Goal: Task Accomplishment & Management: Manage account settings

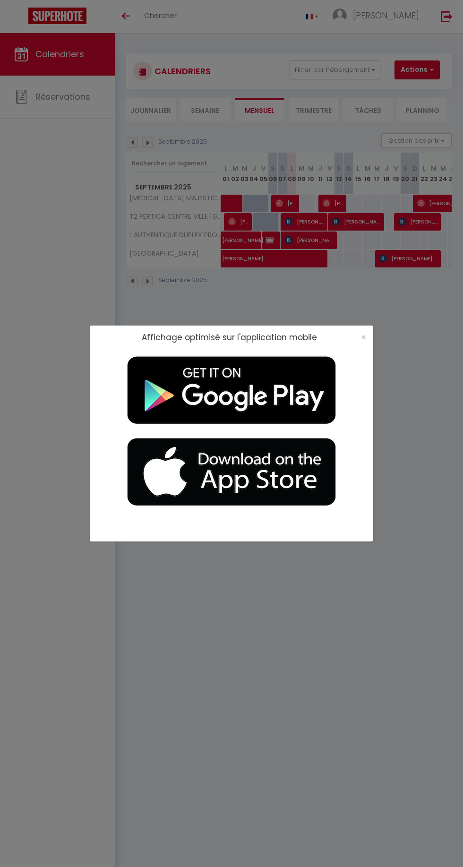
select select
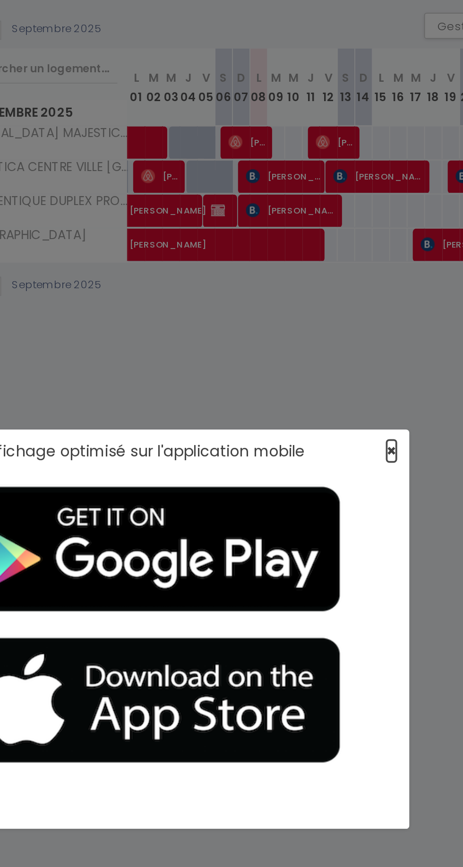
click at [363, 340] on span "×" at bounding box center [363, 337] width 5 height 12
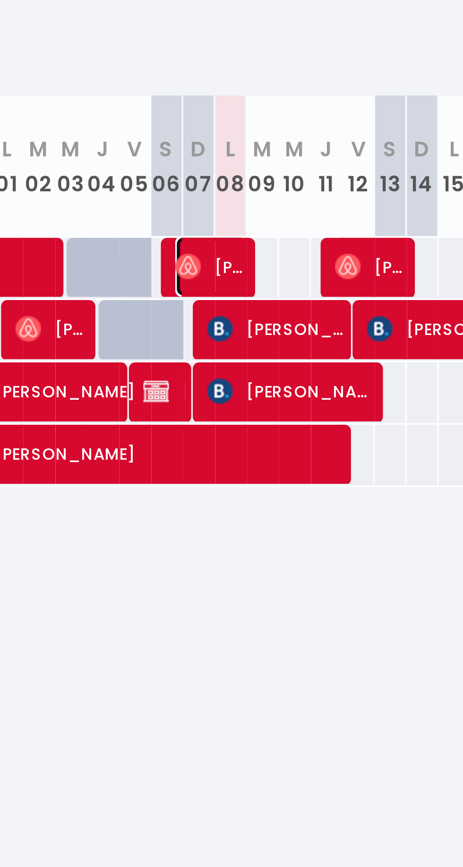
click at [283, 198] on span "[PERSON_NAME]" at bounding box center [284, 203] width 22 height 18
select select "OK"
select select "0"
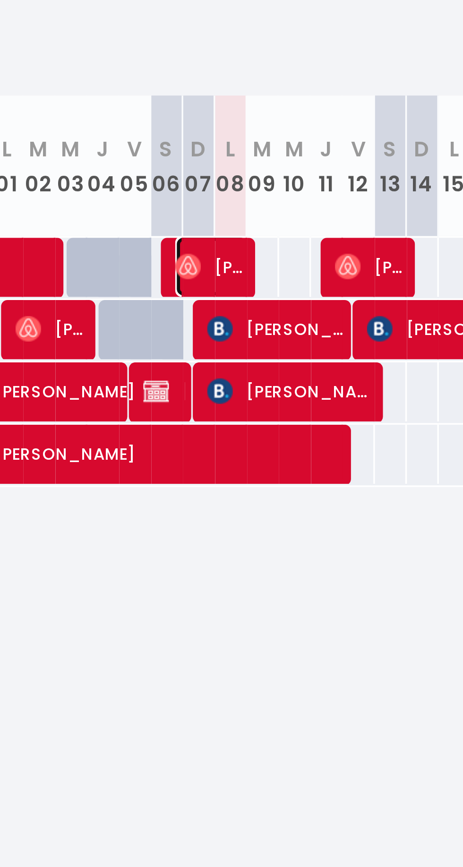
select select "1"
select select
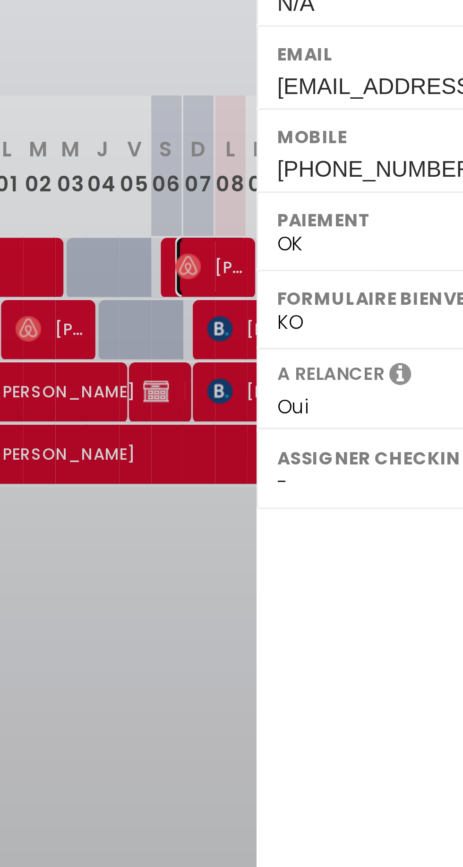
select select "51075"
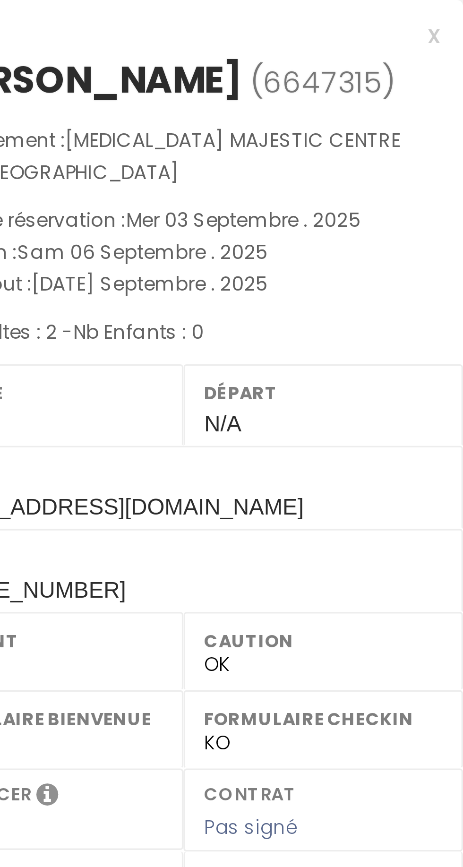
click at [454, 9] on div "x" at bounding box center [377, 10] width 158 height 11
